Goal: Task Accomplishment & Management: Manage account settings

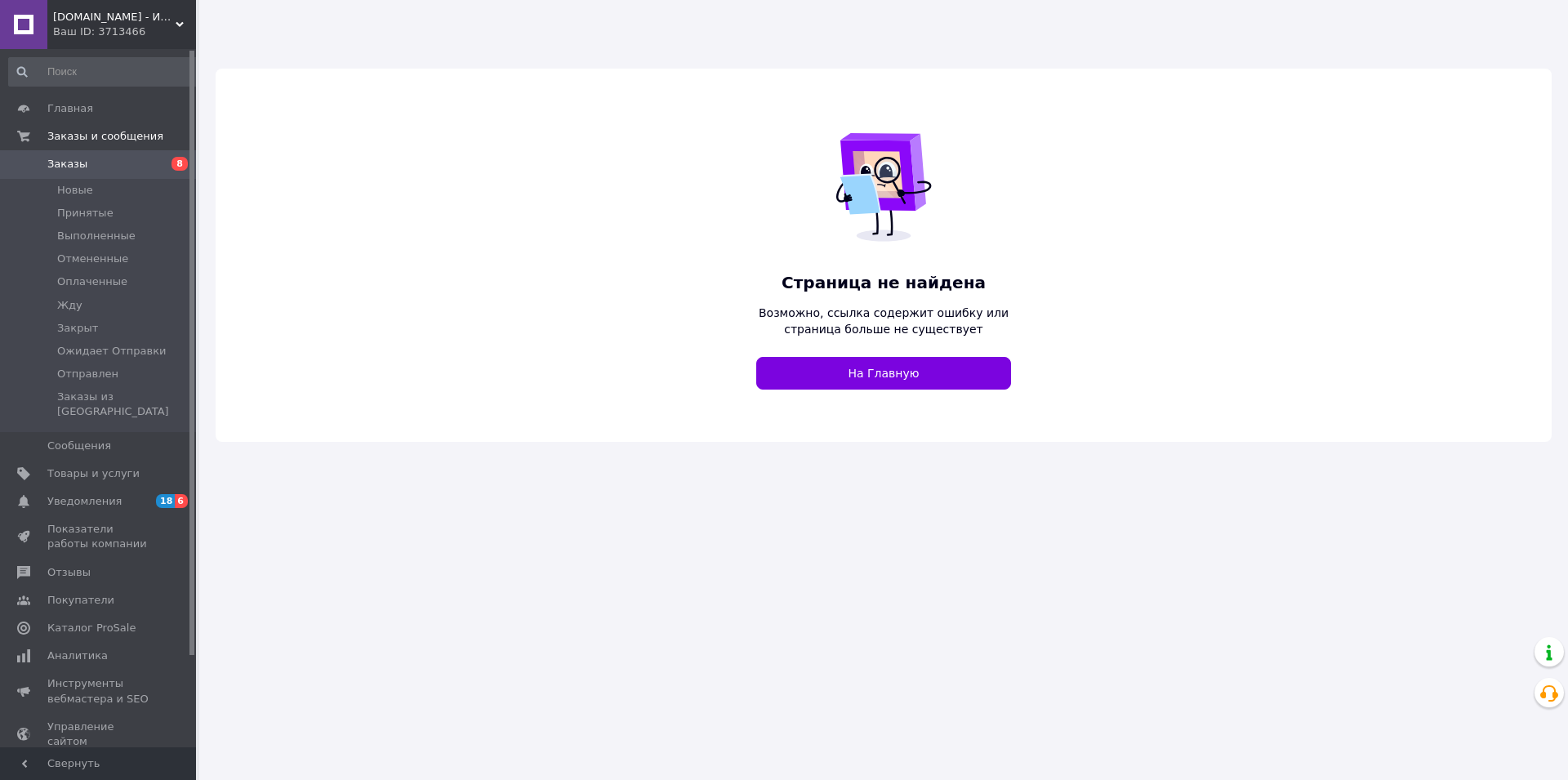
click at [80, 20] on span "[DOMAIN_NAME] - Интернет-Магазин Мобильных Аксессуаров и [PERSON_NAME]" at bounding box center [115, 17] width 123 height 15
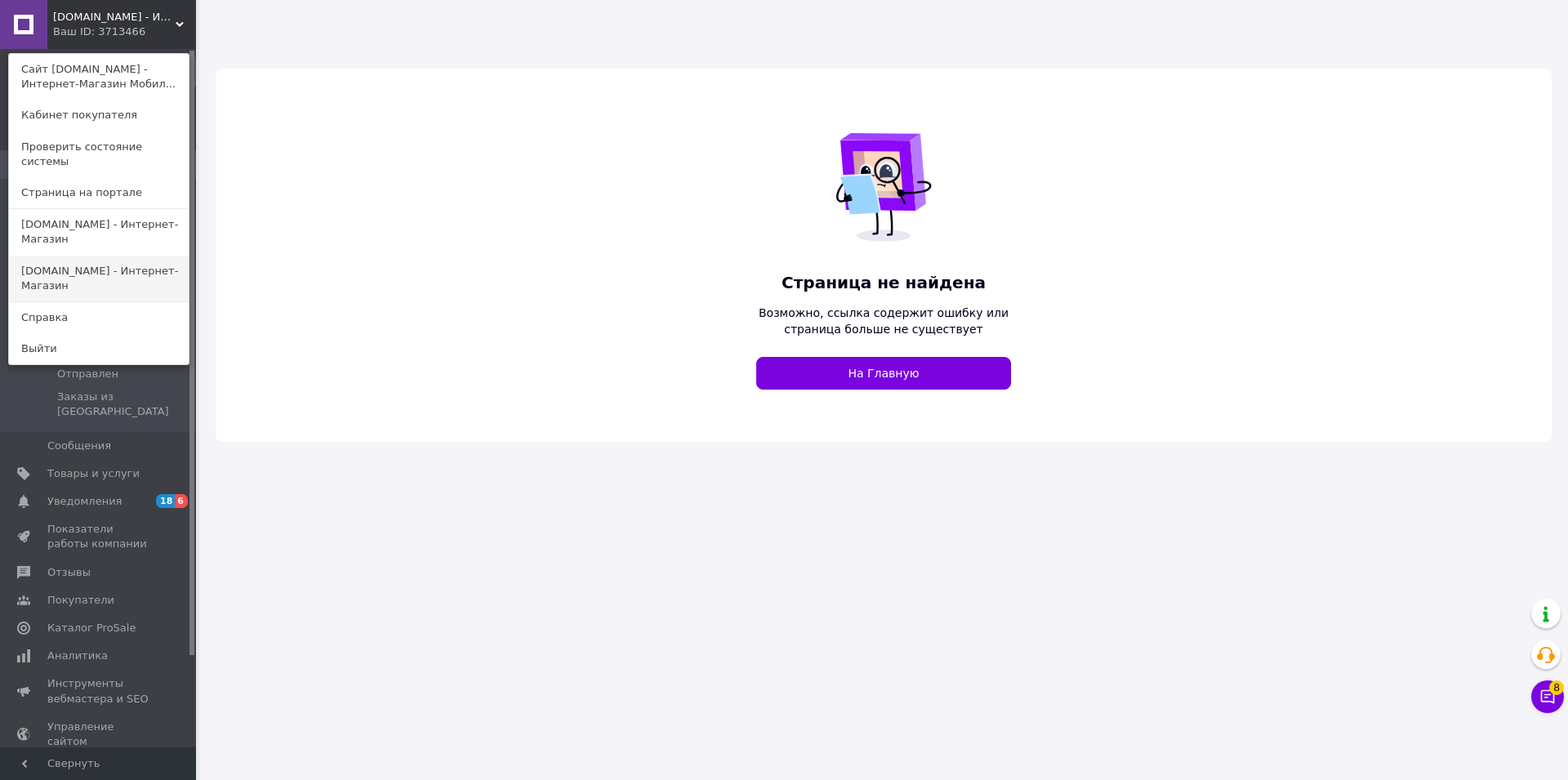
click at [51, 256] on link "[DOMAIN_NAME] - Интернет-Магазин" at bounding box center [99, 279] width 179 height 46
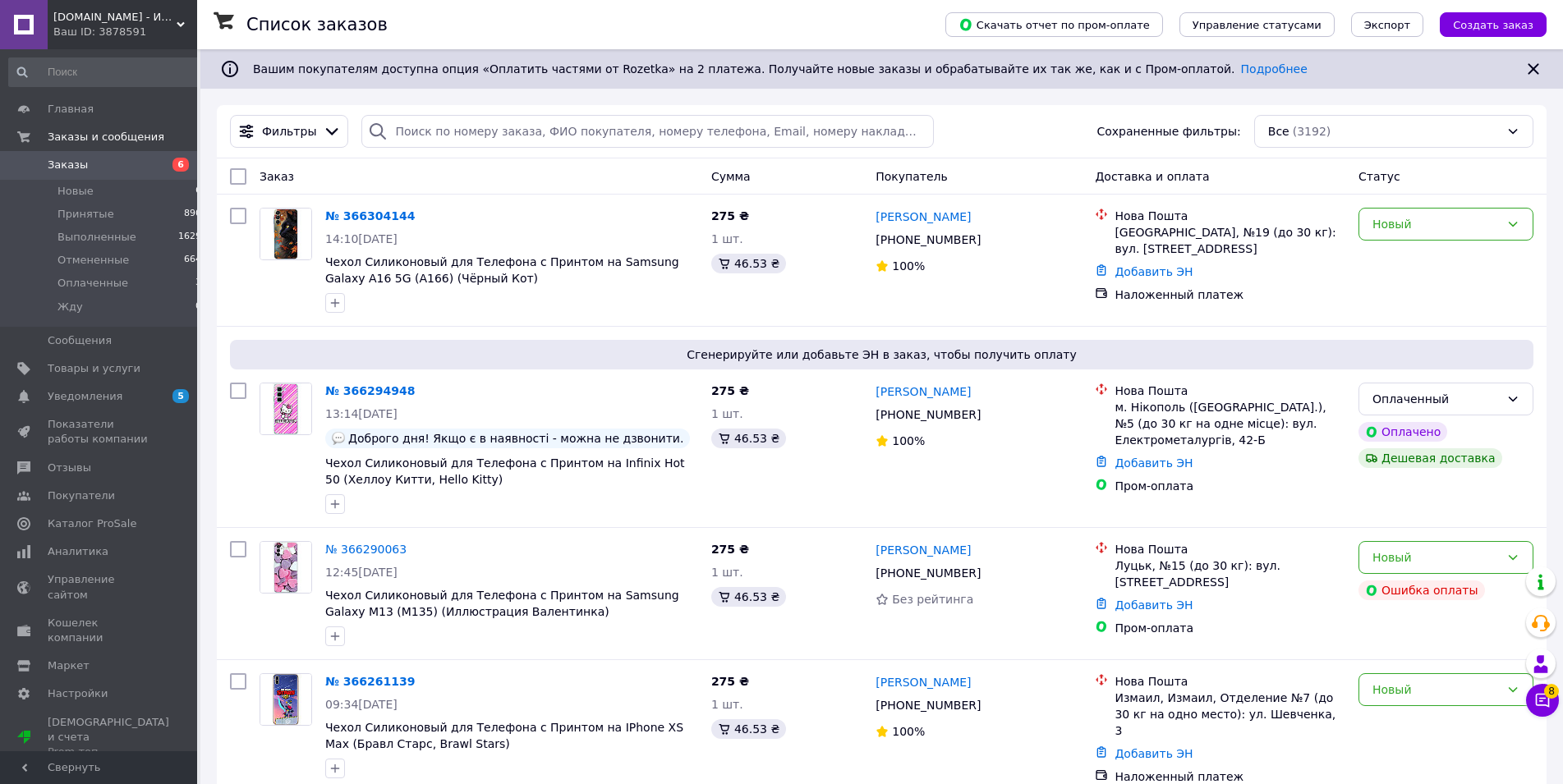
click at [108, 22] on span "[DOMAIN_NAME] - Интернет-Магазин" at bounding box center [115, 17] width 123 height 15
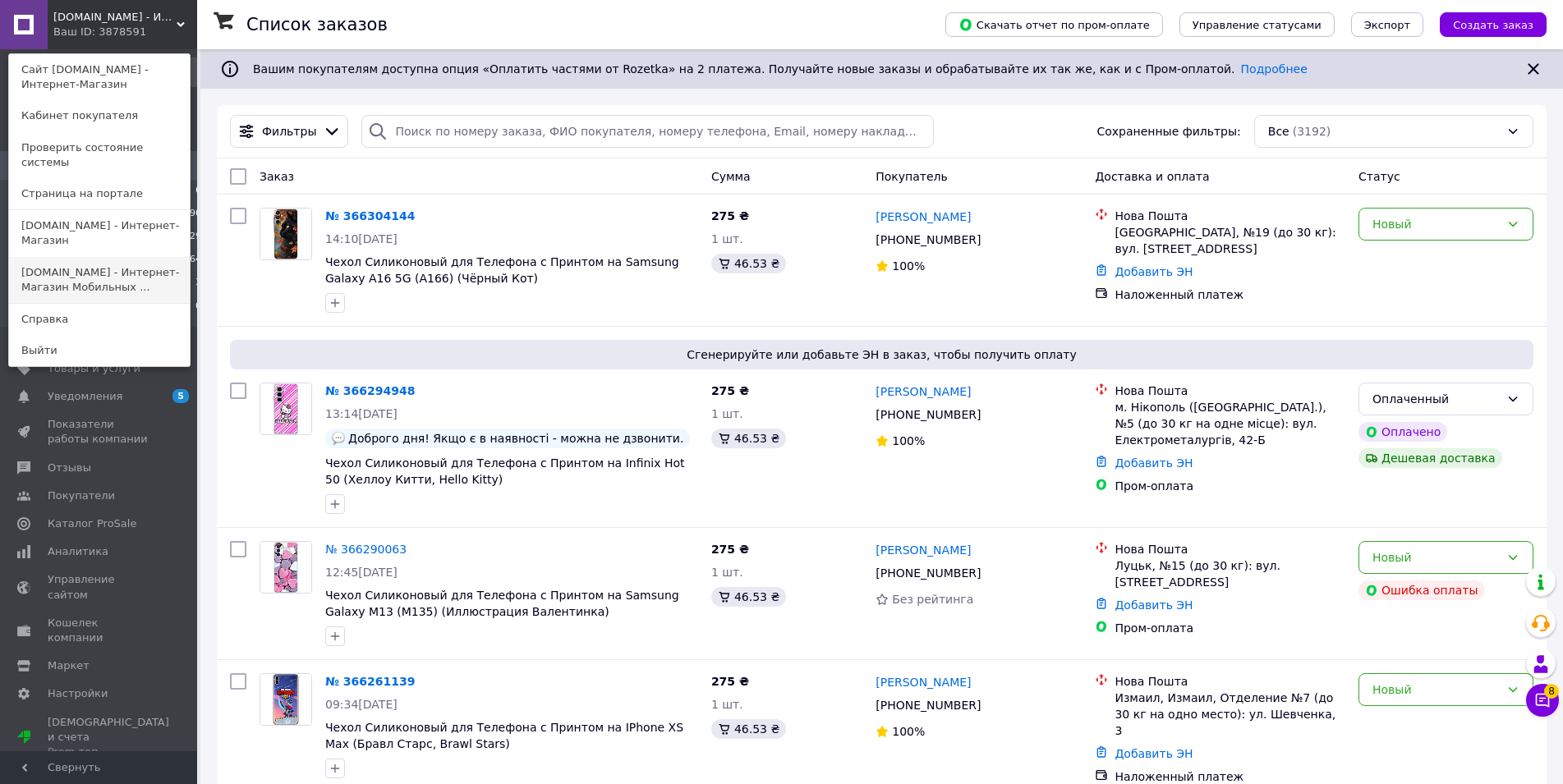
click at [43, 257] on link "[DOMAIN_NAME] - Интернет-Магазин Мобильных ..." at bounding box center [99, 280] width 180 height 46
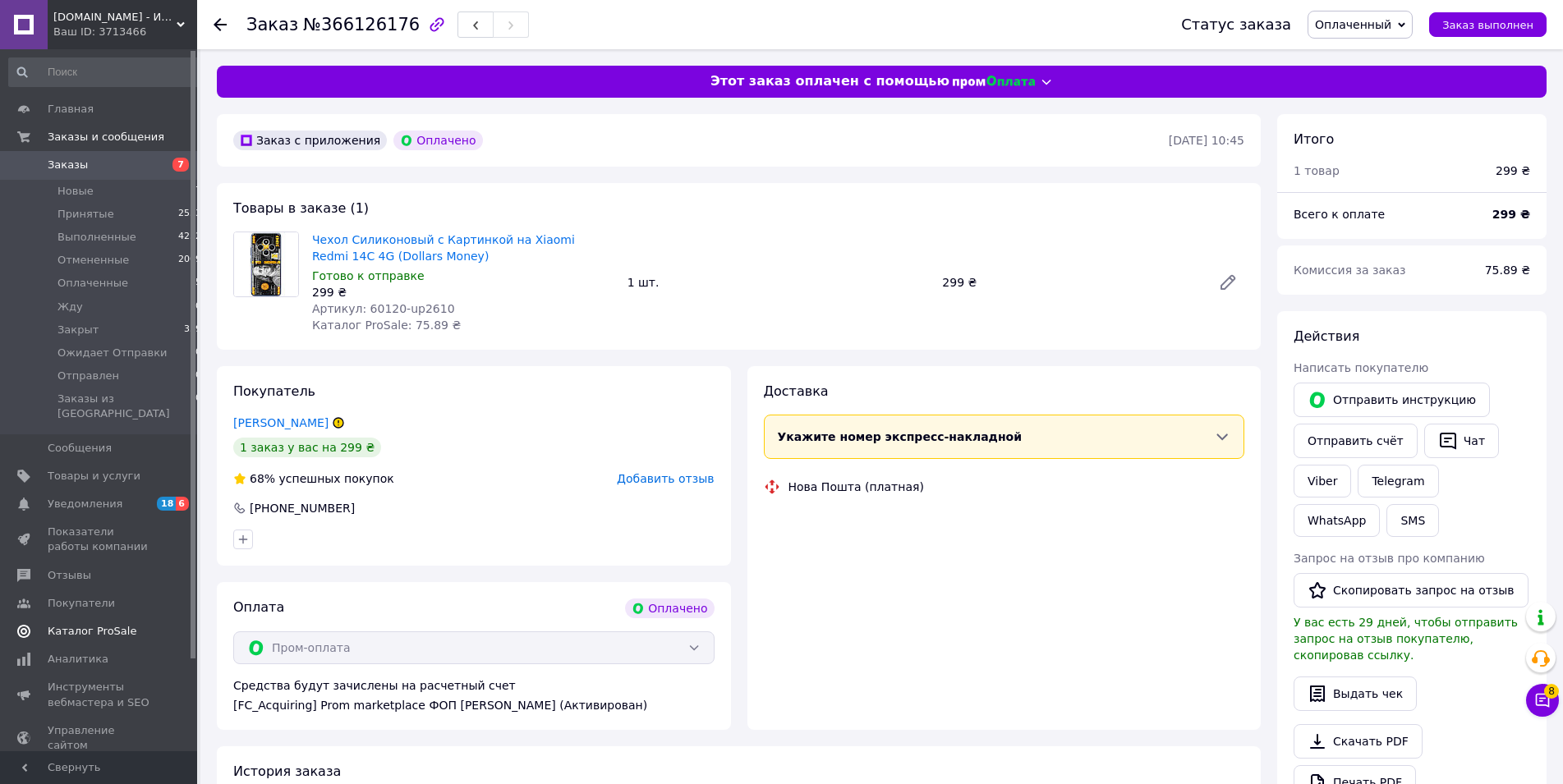
click at [101, 624] on span "Каталог ProSale" at bounding box center [91, 631] width 88 height 15
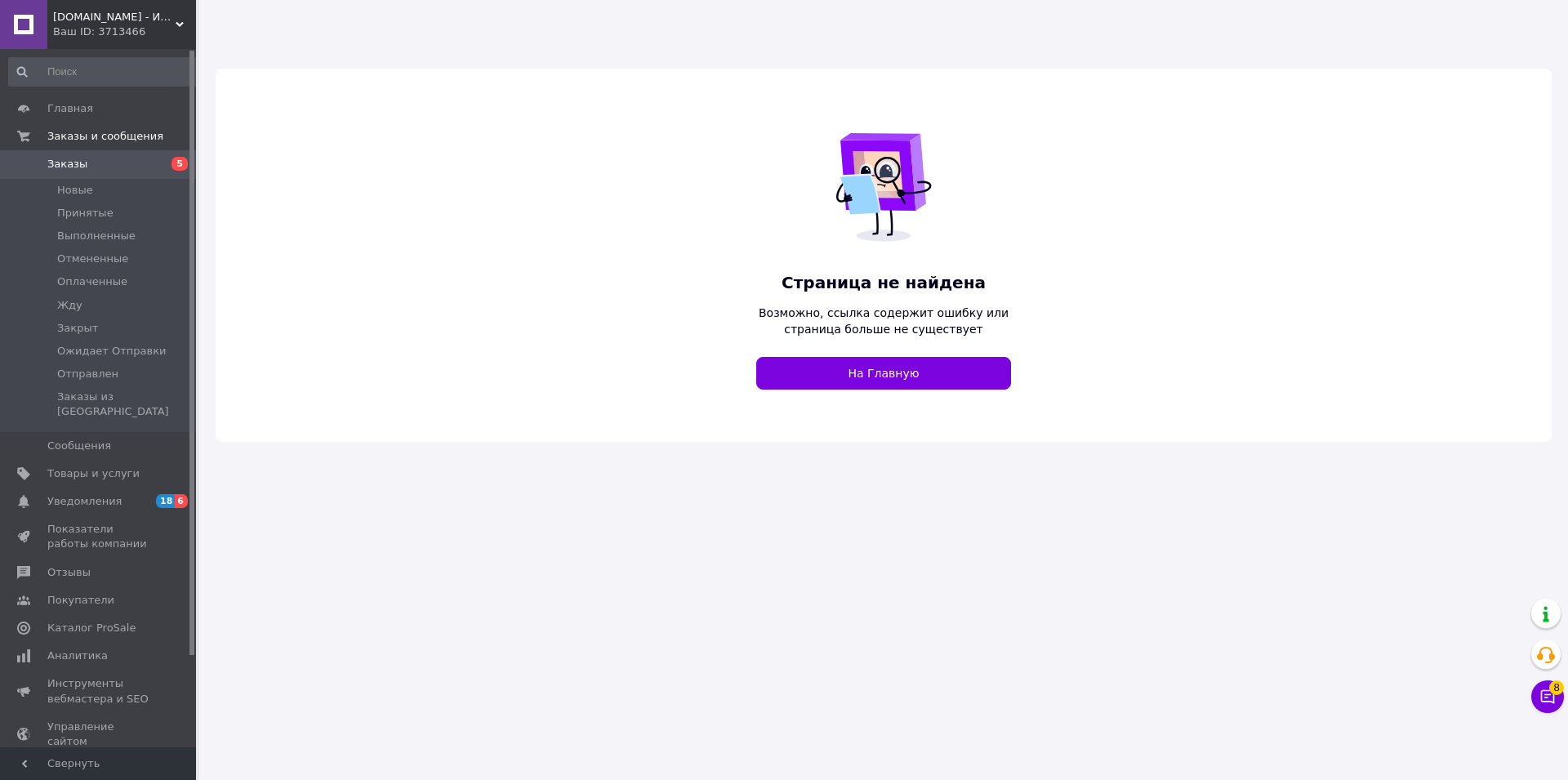
click at [85, 38] on div "Ваш ID: 3713466" at bounding box center [124, 32] width 143 height 15
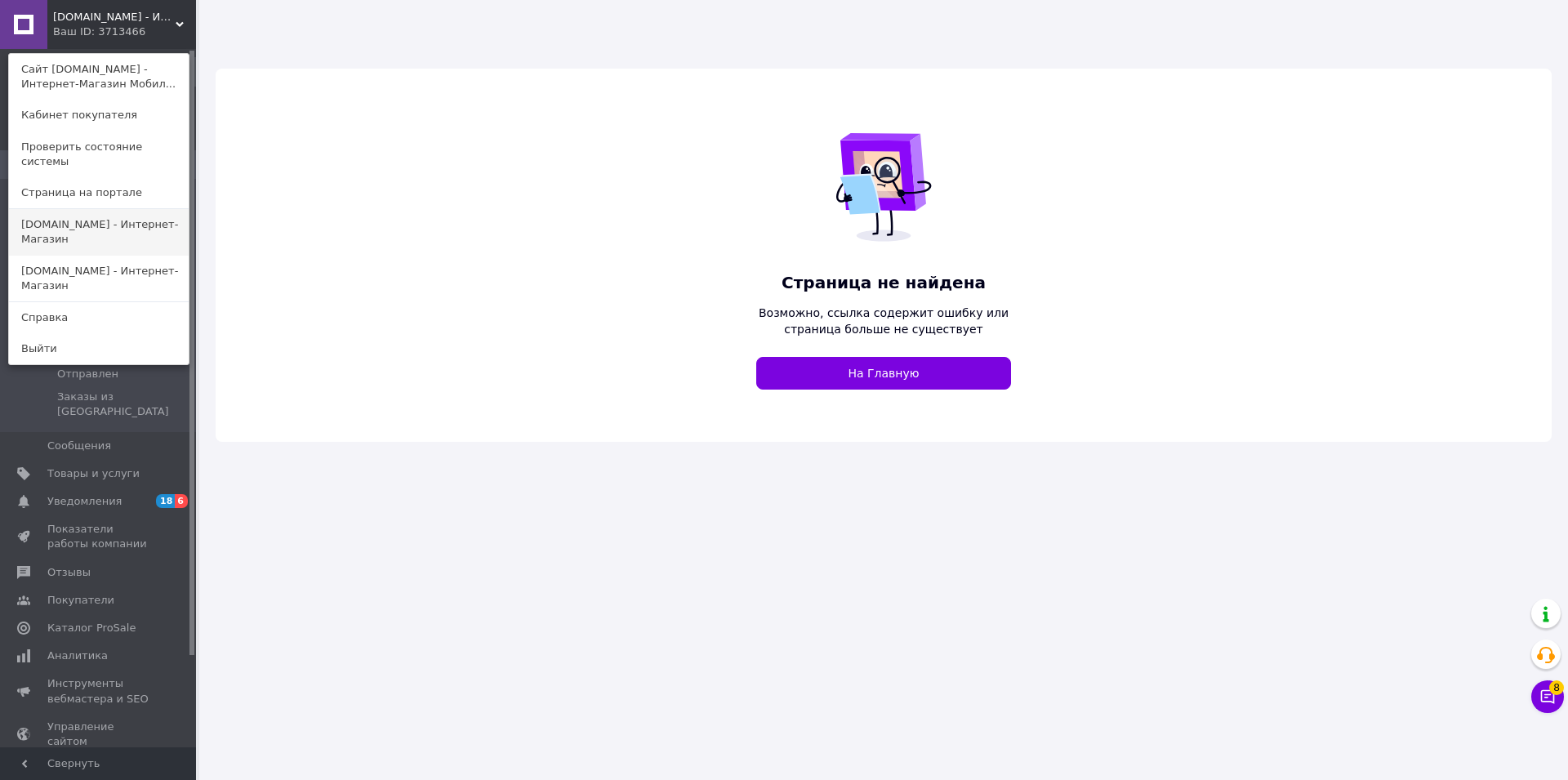
click at [91, 223] on link "[DOMAIN_NAME] - Интернет-Магазин" at bounding box center [99, 232] width 179 height 46
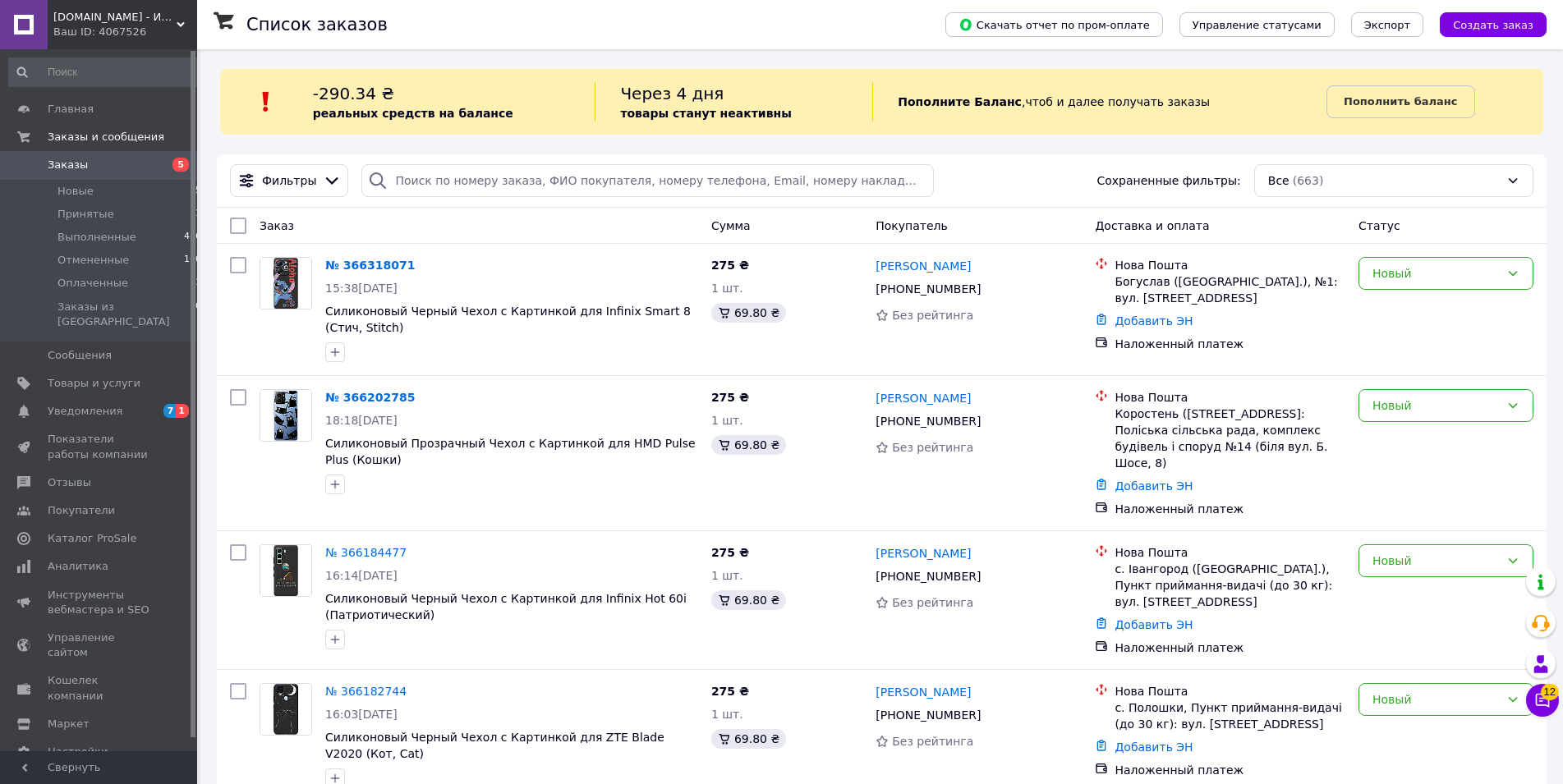
click at [51, 32] on div "[DOMAIN_NAME] - Интернет-Магазин Ваш ID: 4067526" at bounding box center [121, 24] width 149 height 49
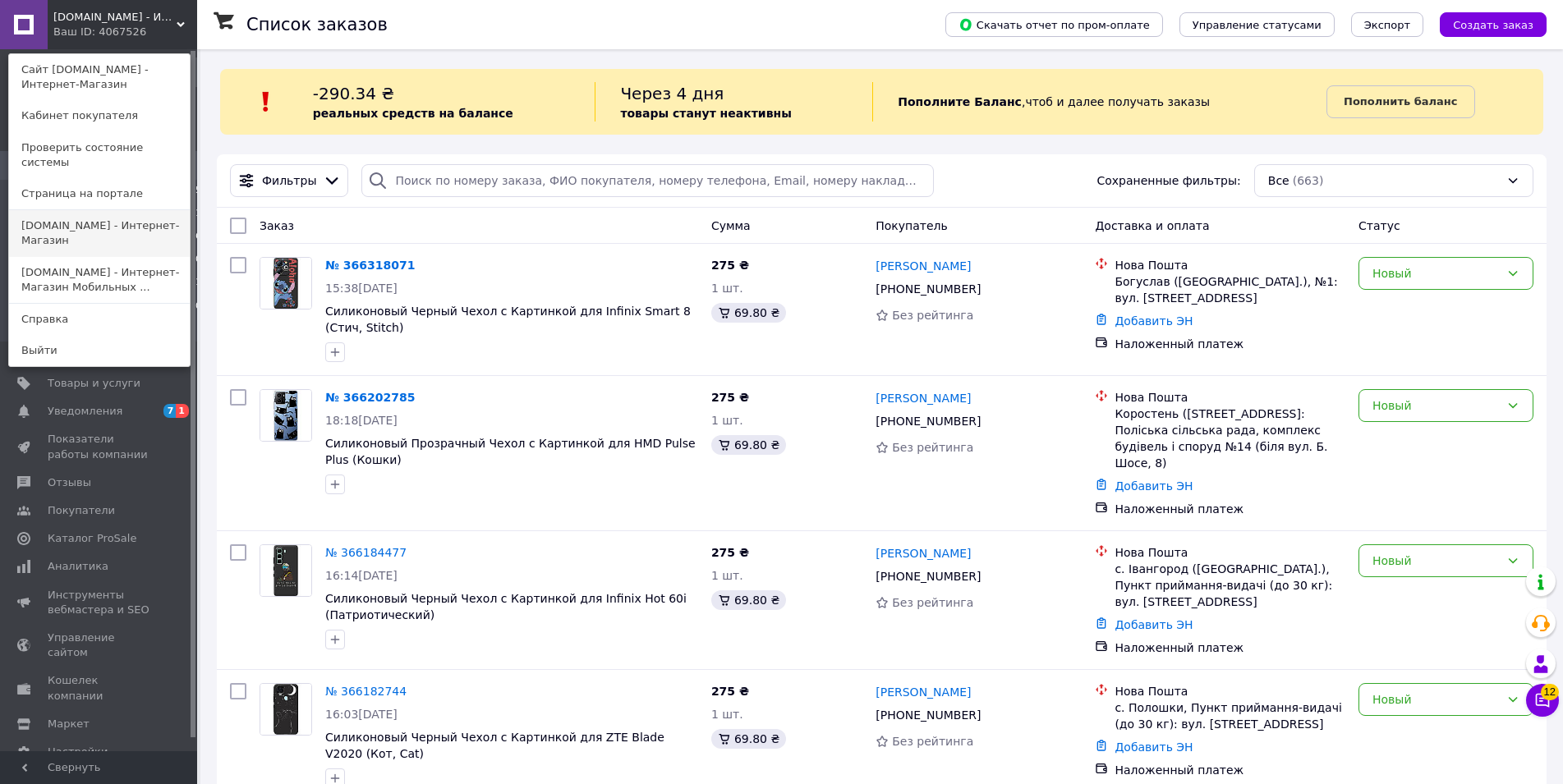
click at [51, 227] on link "[DOMAIN_NAME] - Интернет-Магазин" at bounding box center [99, 233] width 180 height 46
